Goal: Information Seeking & Learning: Check status

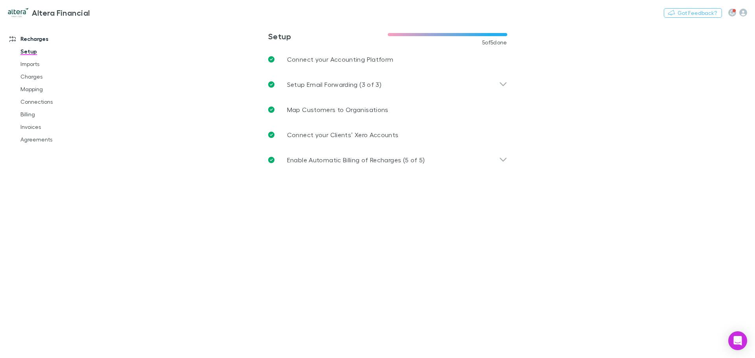
drag, startPoint x: 33, startPoint y: 77, endPoint x: 117, endPoint y: 72, distance: 84.3
click at [33, 77] on link "Charges" at bounding box center [60, 76] width 94 height 13
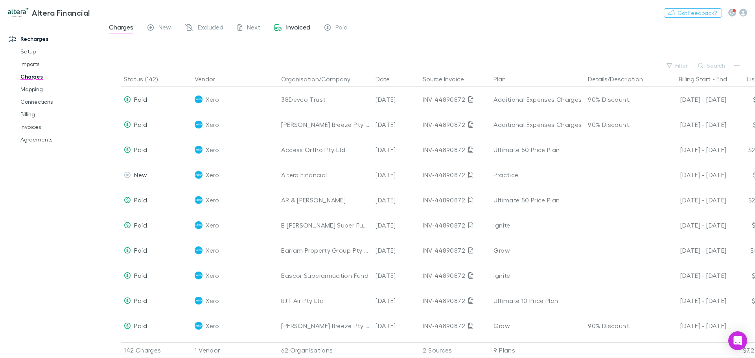
click at [294, 27] on span "Invoiced" at bounding box center [298, 28] width 24 height 10
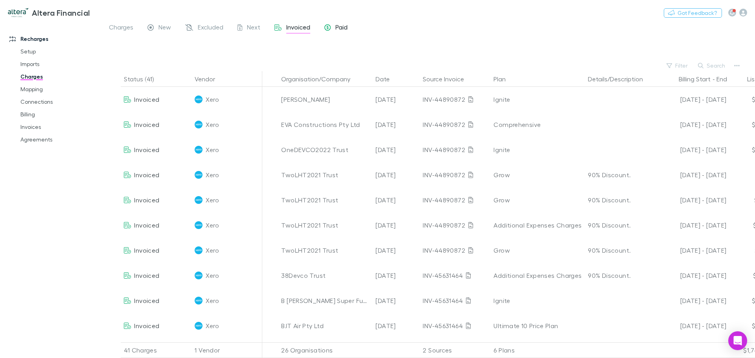
click at [341, 26] on span "Paid" at bounding box center [342, 28] width 12 height 10
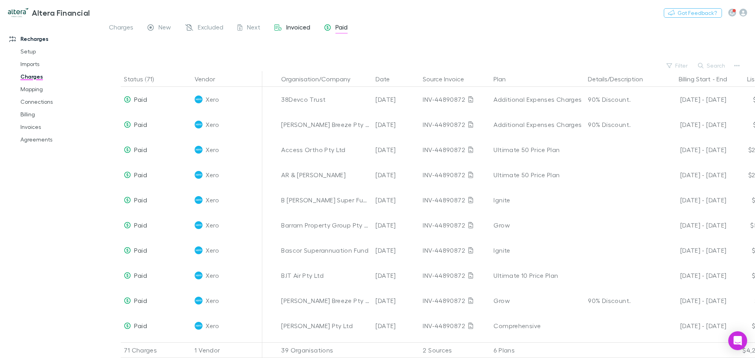
click at [300, 29] on span "Invoiced" at bounding box center [298, 28] width 24 height 10
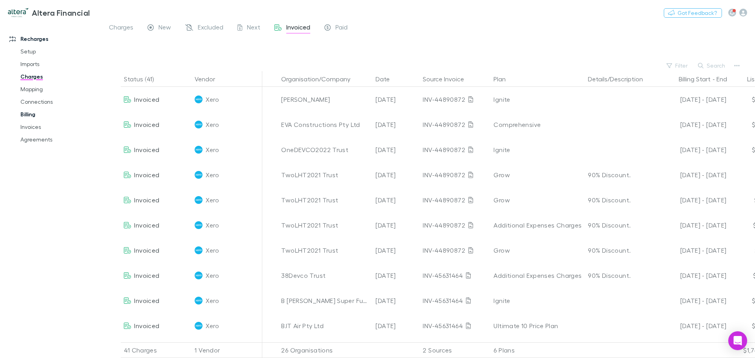
click at [29, 114] on link "Billing" at bounding box center [60, 114] width 94 height 13
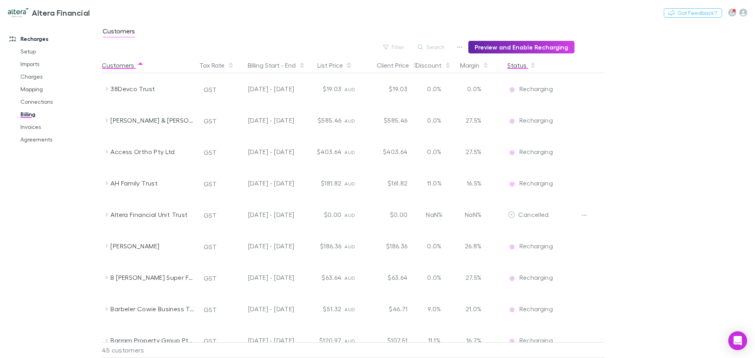
click at [516, 66] on button "Status" at bounding box center [521, 65] width 29 height 16
click at [32, 140] on link "Agreements" at bounding box center [60, 139] width 94 height 13
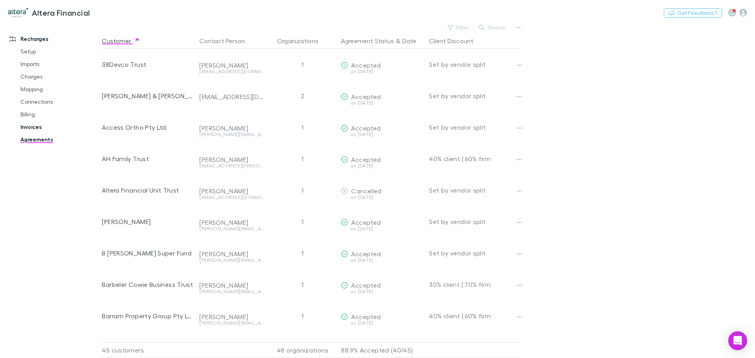
click at [31, 128] on link "Invoices" at bounding box center [60, 127] width 94 height 13
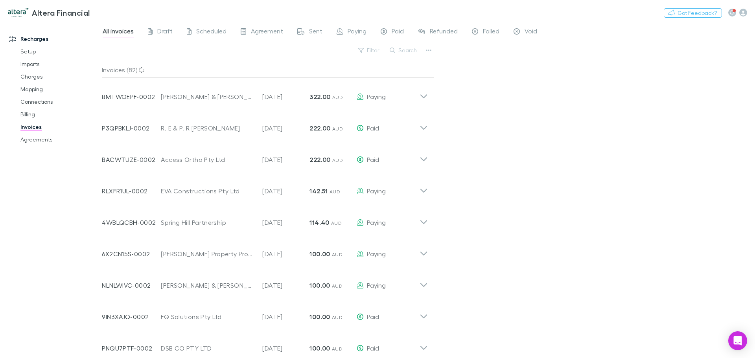
click at [37, 38] on link "Recharges" at bounding box center [54, 39] width 105 height 13
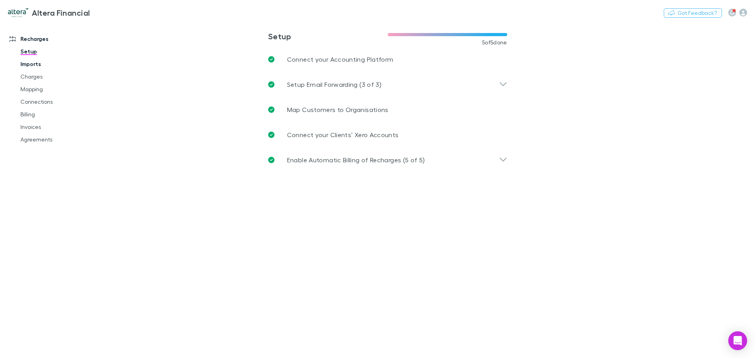
click at [27, 64] on link "Imports" at bounding box center [60, 64] width 94 height 13
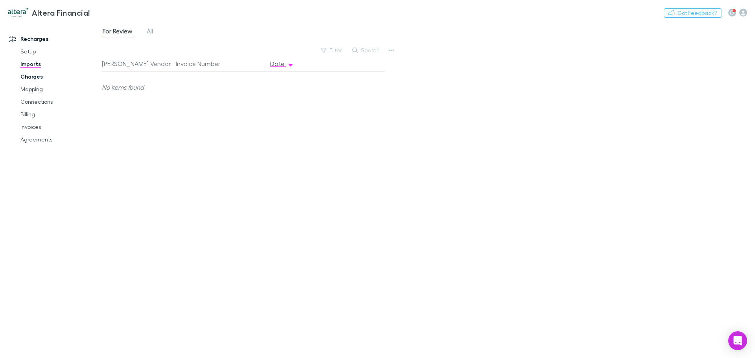
click at [30, 76] on link "Charges" at bounding box center [60, 76] width 94 height 13
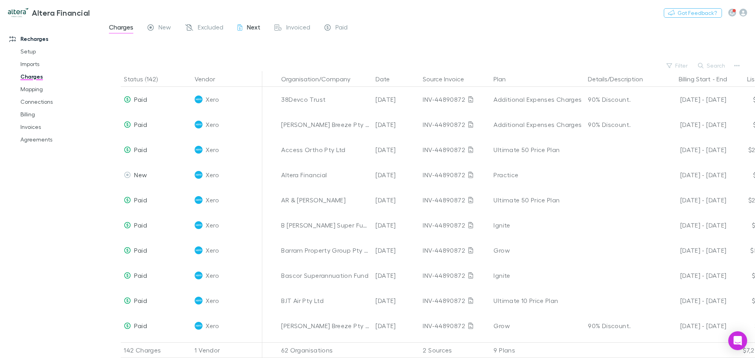
click at [254, 26] on span "Next" at bounding box center [253, 28] width 13 height 10
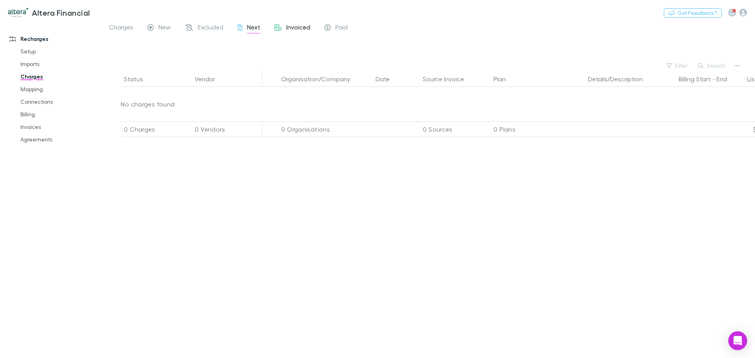
click at [297, 29] on span "Invoiced" at bounding box center [298, 28] width 24 height 10
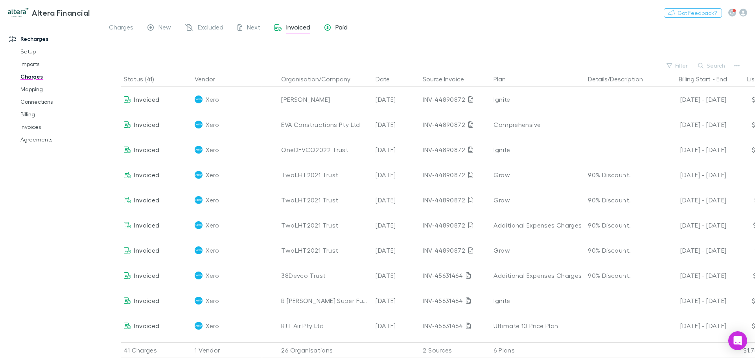
click at [344, 28] on span "Paid" at bounding box center [342, 28] width 12 height 10
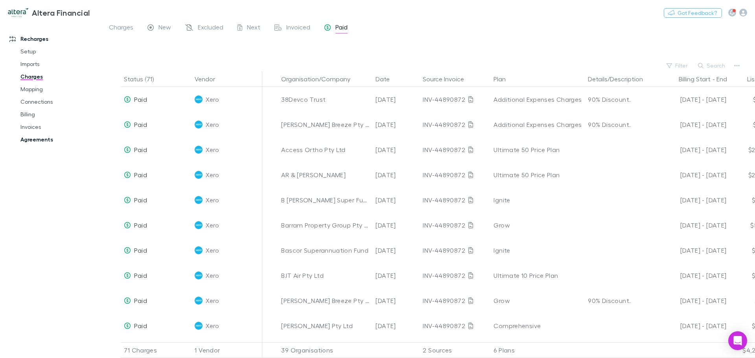
click at [37, 137] on link "Agreements" at bounding box center [60, 139] width 94 height 13
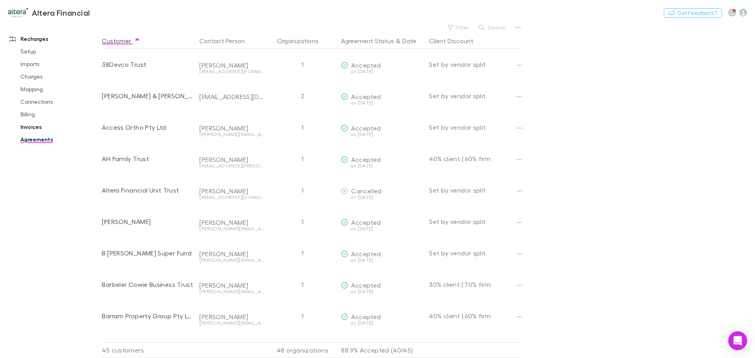
click at [33, 126] on link "Invoices" at bounding box center [60, 127] width 94 height 13
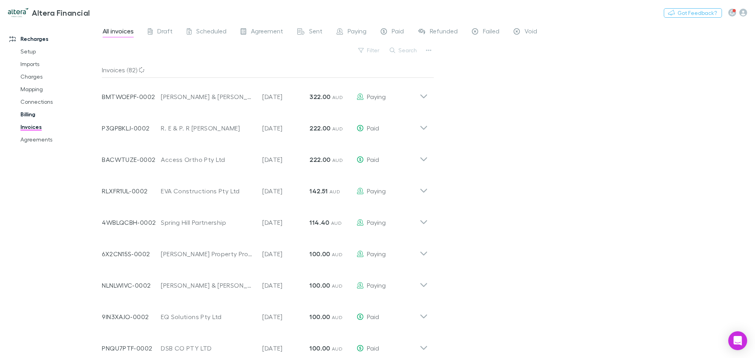
click at [28, 114] on link "Billing" at bounding box center [60, 114] width 94 height 13
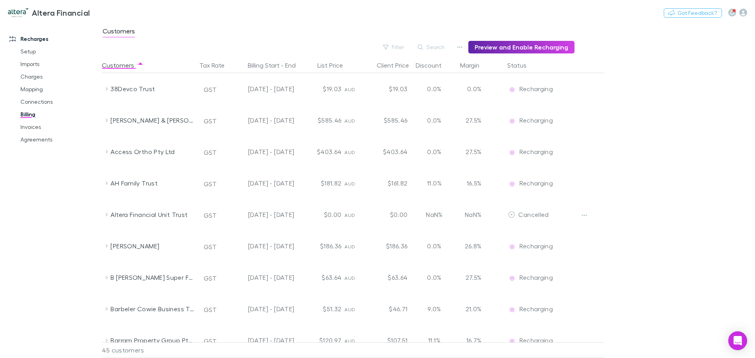
click at [55, 10] on h3 "Altera Financial" at bounding box center [61, 12] width 58 height 9
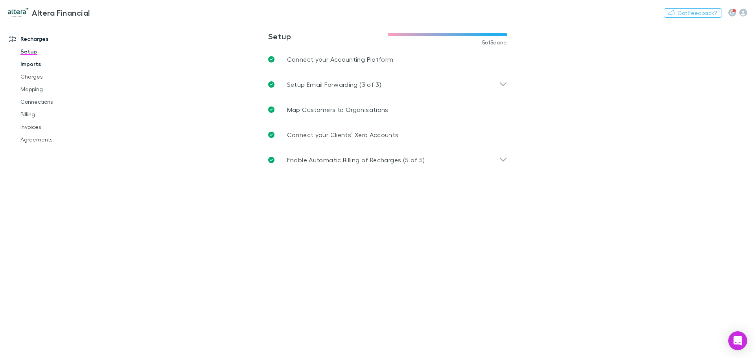
click at [35, 61] on link "Imports" at bounding box center [60, 64] width 94 height 13
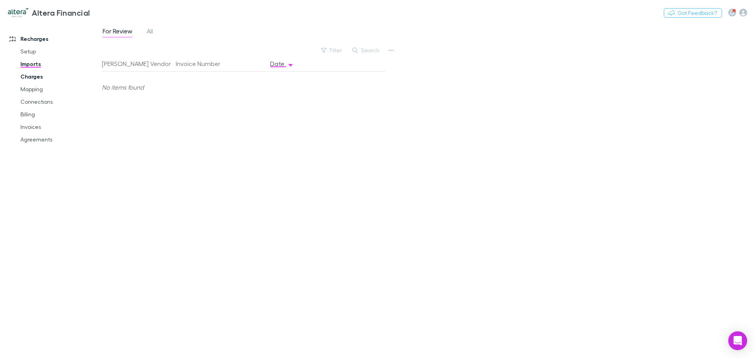
click at [35, 77] on link "Charges" at bounding box center [60, 76] width 94 height 13
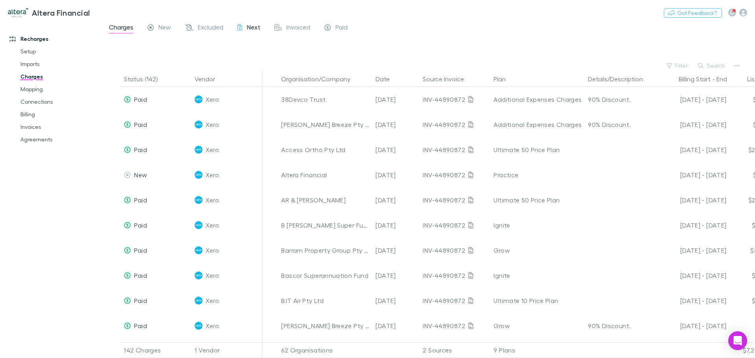
click at [254, 25] on span "Next" at bounding box center [253, 28] width 13 height 10
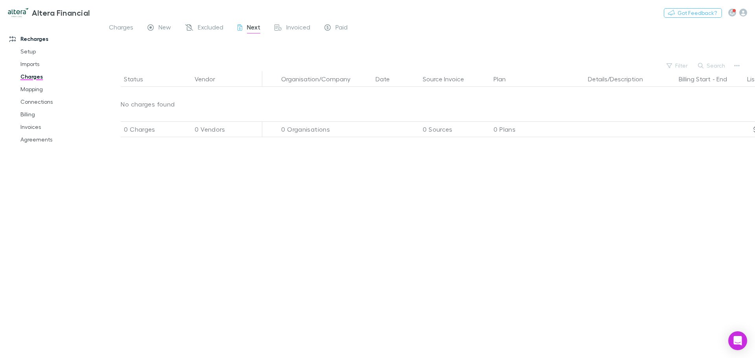
drag, startPoint x: 168, startPoint y: 26, endPoint x: 144, endPoint y: 30, distance: 24.6
click at [168, 26] on span "New" at bounding box center [165, 28] width 13 height 10
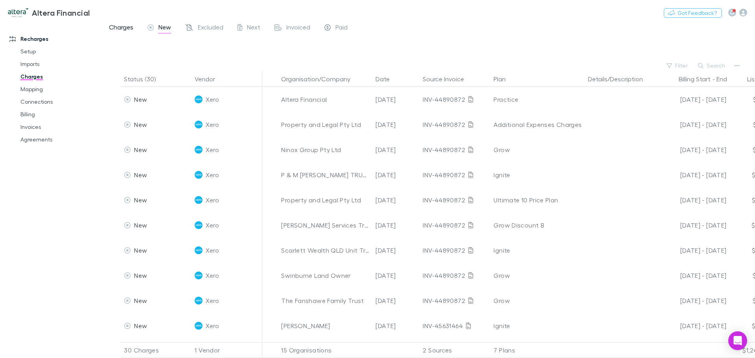
click at [121, 28] on span "Charges" at bounding box center [121, 28] width 24 height 10
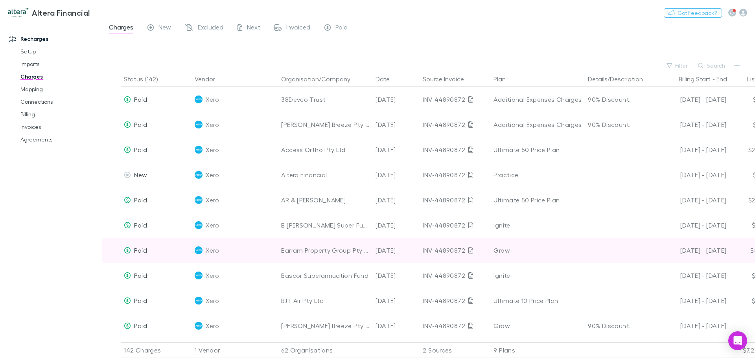
drag, startPoint x: 647, startPoint y: 257, endPoint x: 589, endPoint y: 251, distance: 58.5
click at [589, 251] on div at bounding box center [620, 250] width 71 height 25
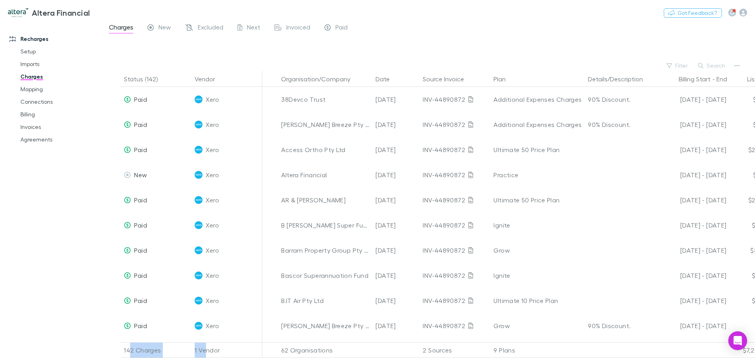
drag, startPoint x: 129, startPoint y: 345, endPoint x: 245, endPoint y: 337, distance: 116.7
click at [245, 343] on div "142 Charges 1 Vendor 62 Organisations 2 Sources 9 Plans $7,207.87 0-30% $5,309.…" at bounding box center [498, 351] width 805 height 16
click at [744, 51] on div at bounding box center [435, 48] width 639 height 23
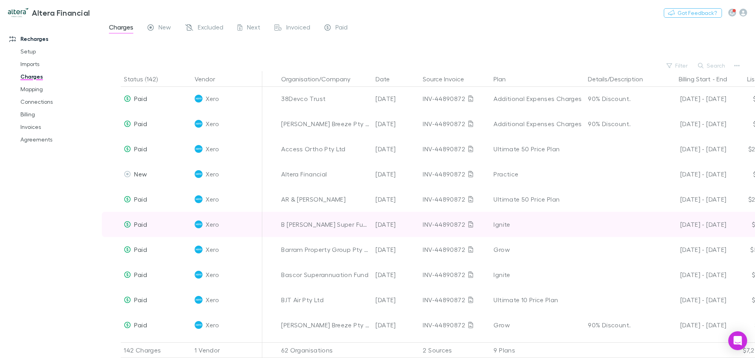
drag, startPoint x: 649, startPoint y: 234, endPoint x: 528, endPoint y: 233, distance: 120.4
click at [528, 233] on div "Paid Xero B [PERSON_NAME] Super Fund [DATE] INV-44890872 Ignite [DATE] - [DATE]…" at bounding box center [487, 224] width 770 height 25
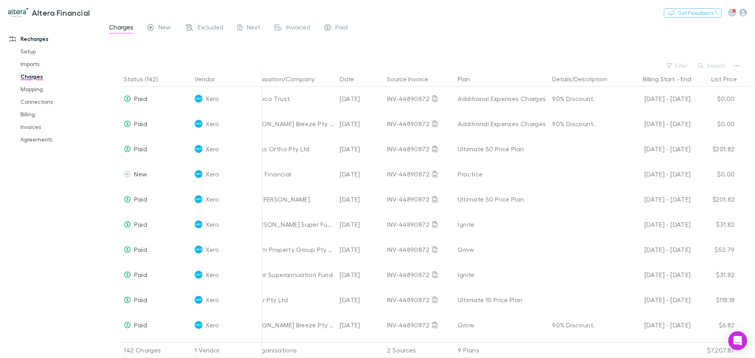
scroll to position [1, 146]
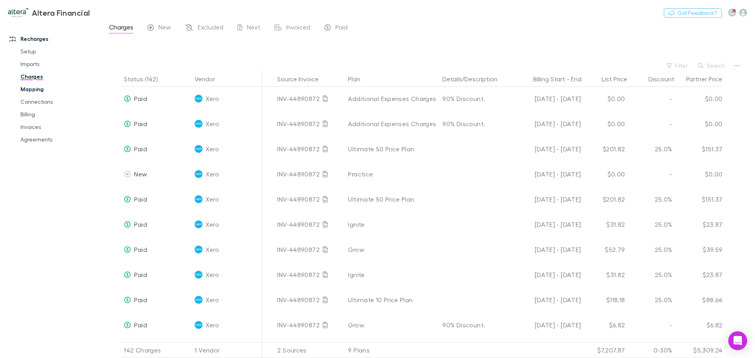
click at [36, 90] on link "Mapping" at bounding box center [60, 89] width 94 height 13
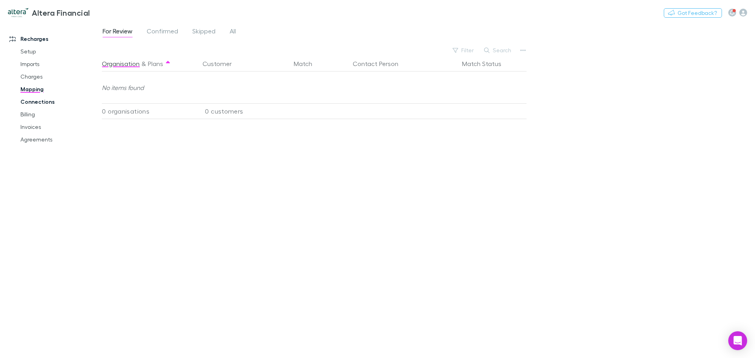
click at [39, 101] on link "Connections" at bounding box center [60, 102] width 94 height 13
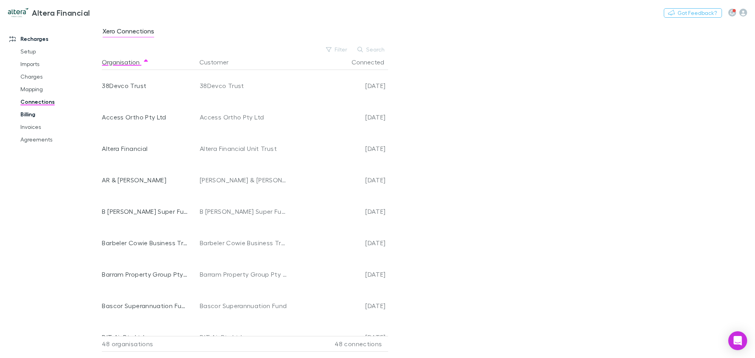
click at [30, 112] on link "Billing" at bounding box center [60, 114] width 94 height 13
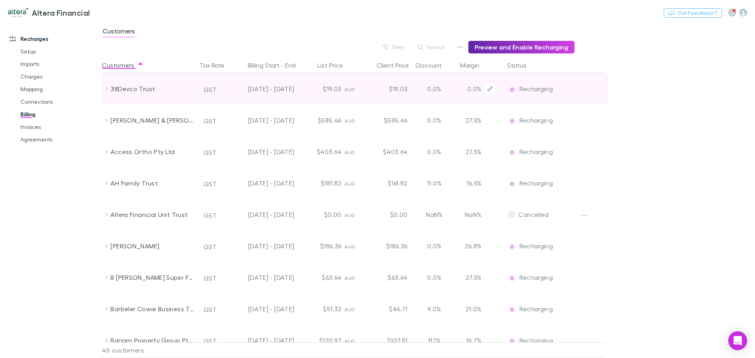
click at [529, 88] on span "Recharging" at bounding box center [536, 88] width 33 height 7
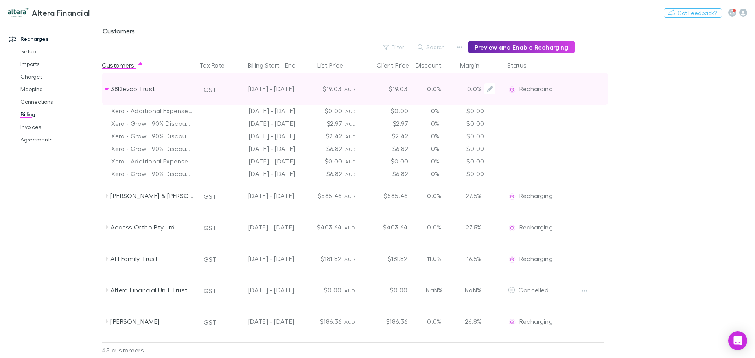
drag, startPoint x: 546, startPoint y: 86, endPoint x: 453, endPoint y: 91, distance: 93.8
click at [546, 86] on span "Recharging" at bounding box center [536, 88] width 33 height 7
